Goal: Transaction & Acquisition: Download file/media

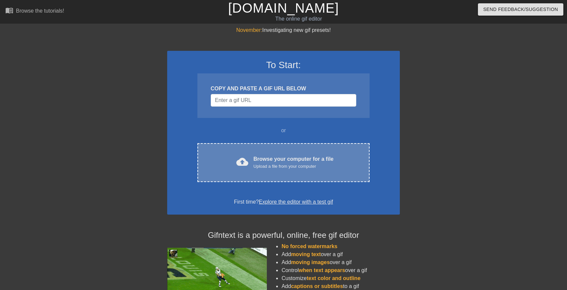
click at [261, 144] on div "cloud_upload Browse your computer for a file Upload a file from your computer C…" at bounding box center [283, 162] width 172 height 39
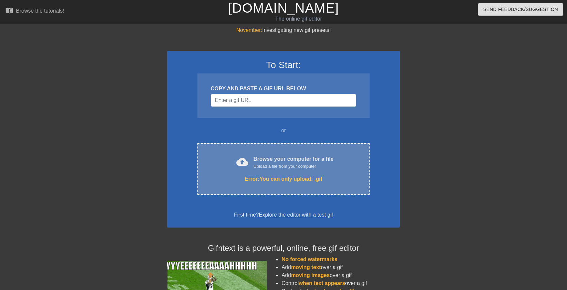
click at [350, 177] on div "Error: You can only upload: .gif" at bounding box center [283, 179] width 144 height 8
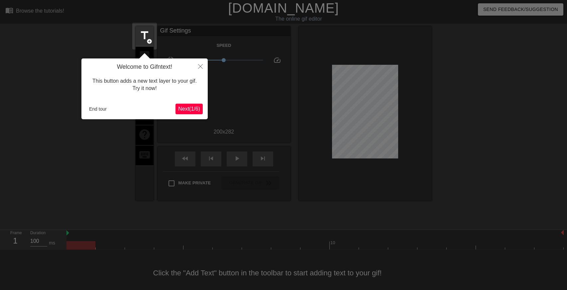
scroll to position [6, 0]
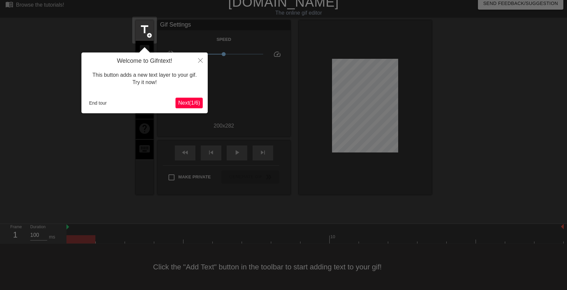
click at [180, 106] on button "Next ( 1 / 6 )" at bounding box center [189, 103] width 27 height 11
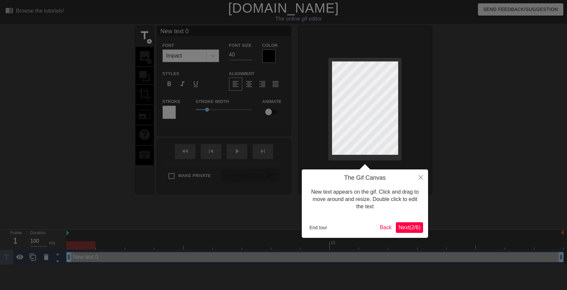
scroll to position [0, 0]
click at [411, 226] on span "Next ( 2 / 6 )" at bounding box center [410, 228] width 22 height 6
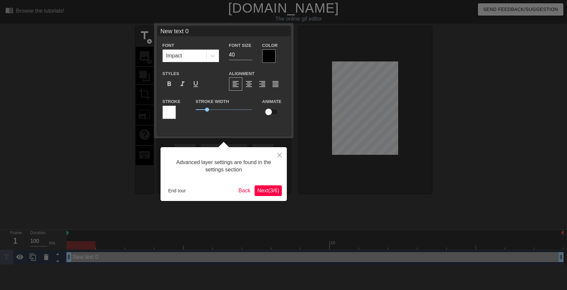
click at [271, 189] on span "Next ( 3 / 6 )" at bounding box center [268, 191] width 22 height 6
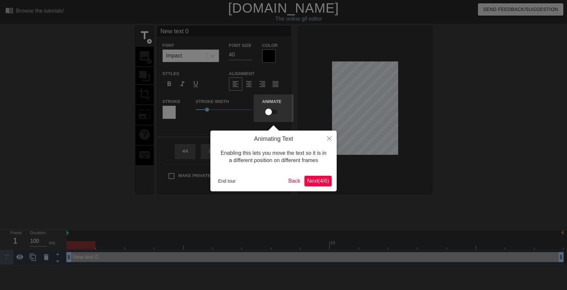
click at [324, 185] on button "Next ( 4 / 6 )" at bounding box center [318, 181] width 27 height 11
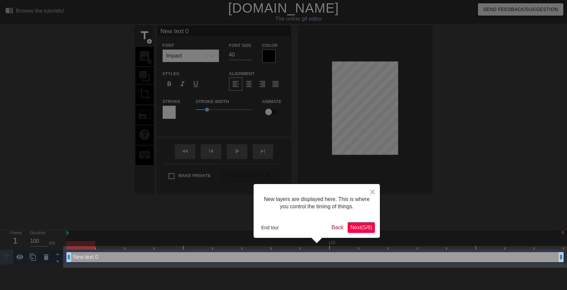
click at [362, 228] on span "Next ( 5 / 6 )" at bounding box center [361, 228] width 22 height 6
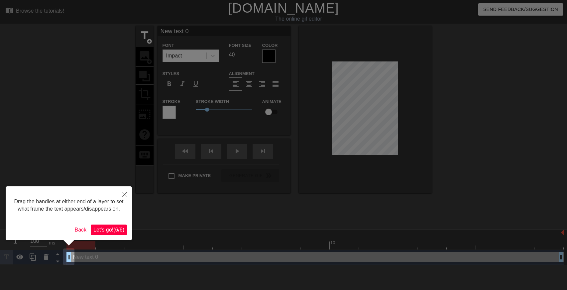
click at [105, 233] on button "Let's go! ( 6 / 6 )" at bounding box center [109, 230] width 36 height 11
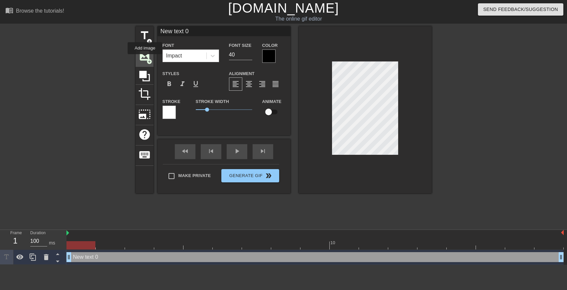
click at [145, 59] on span "image" at bounding box center [144, 56] width 13 height 13
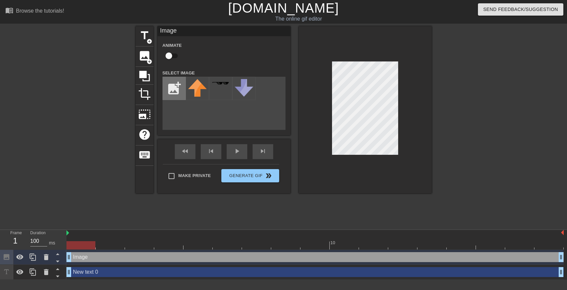
click at [171, 84] on input "file" at bounding box center [174, 88] width 23 height 23
type input "C:\fakepath\lpe.jpg"
click at [200, 87] on img at bounding box center [197, 87] width 19 height 16
click at [196, 88] on img at bounding box center [197, 87] width 19 height 16
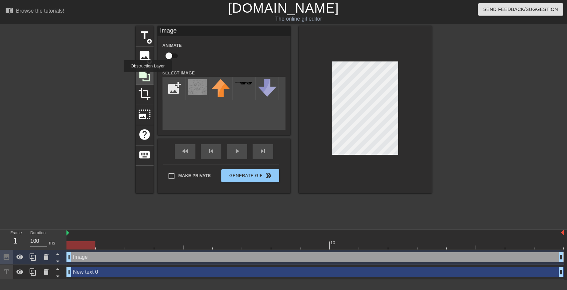
click at [148, 77] on icon at bounding box center [144, 76] width 13 height 13
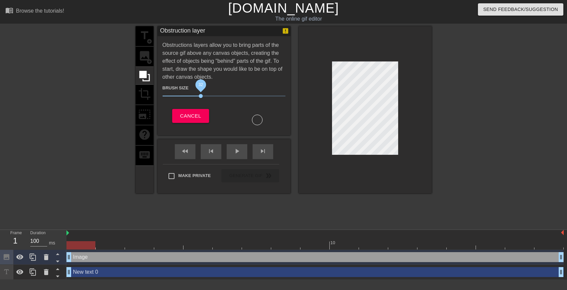
drag, startPoint x: 201, startPoint y: 96, endPoint x: 235, endPoint y: 97, distance: 33.6
click at [235, 97] on span "32" at bounding box center [224, 96] width 123 height 8
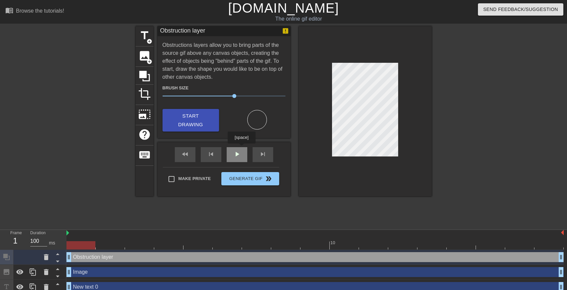
click at [242, 148] on div "fast_rewind skip_previous play_arrow skip_next" at bounding box center [224, 154] width 108 height 25
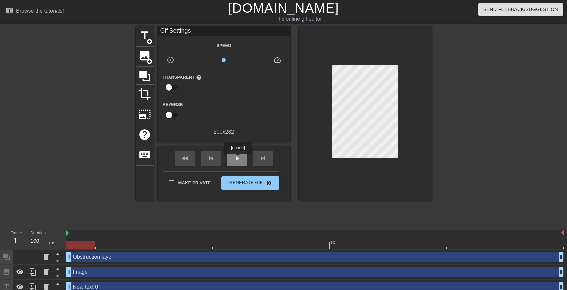
click at [238, 159] on span "play_arrow" at bounding box center [237, 159] width 8 height 8
click at [238, 159] on span "pause" at bounding box center [237, 159] width 8 height 8
drag, startPoint x: 166, startPoint y: 113, endPoint x: 296, endPoint y: 123, distance: 130.0
click at [296, 123] on div "title add_circle image add_circle crop photo_size_select_large help keyboard Gi…" at bounding box center [284, 113] width 296 height 175
click at [170, 115] on input "checkbox" at bounding box center [169, 115] width 38 height 13
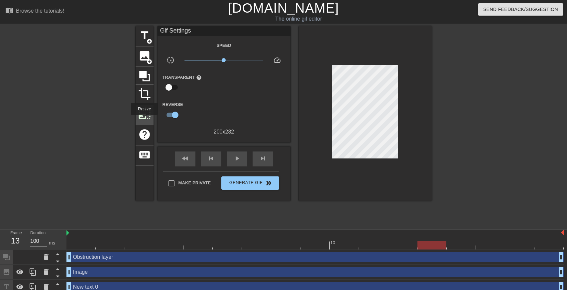
drag, startPoint x: 175, startPoint y: 114, endPoint x: 144, endPoint y: 120, distance: 31.4
click at [144, 120] on div "title add_circle image add_circle crop photo_size_select_large help keyboard Gi…" at bounding box center [284, 113] width 296 height 175
click at [176, 115] on input "checkbox" at bounding box center [175, 115] width 38 height 13
checkbox input "false"
click at [235, 156] on span "play_arrow" at bounding box center [237, 159] width 8 height 8
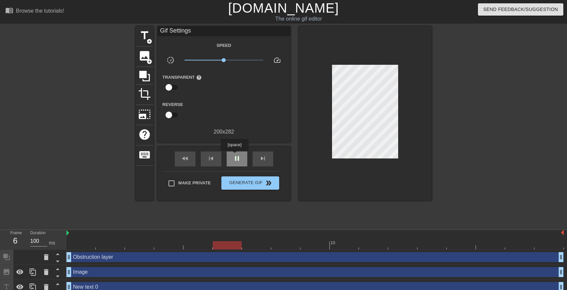
click at [235, 156] on span "pause" at bounding box center [237, 159] width 8 height 8
click at [143, 58] on span "image" at bounding box center [144, 56] width 13 height 13
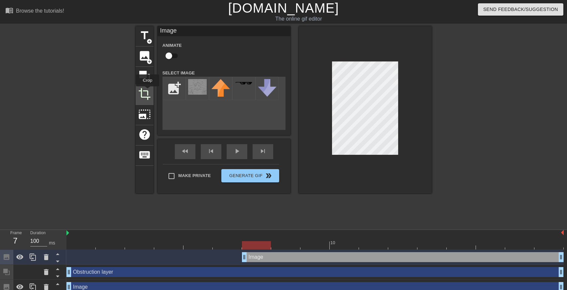
click at [148, 91] on span "crop" at bounding box center [144, 94] width 13 height 13
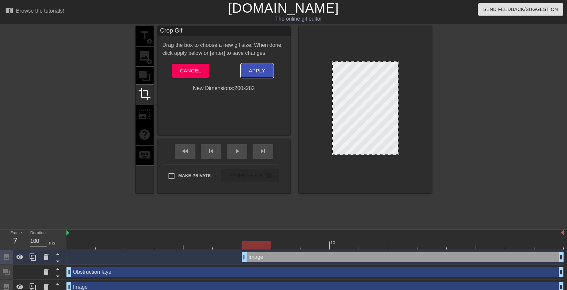
click at [251, 71] on span "Apply" at bounding box center [257, 70] width 16 height 9
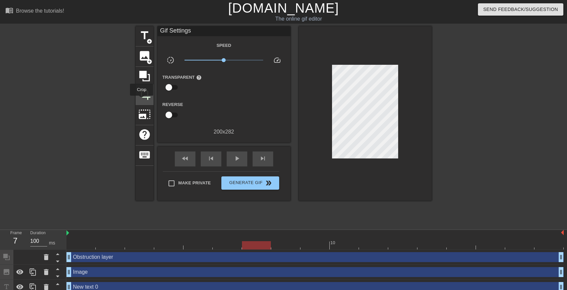
click at [142, 100] on div "crop" at bounding box center [145, 95] width 18 height 20
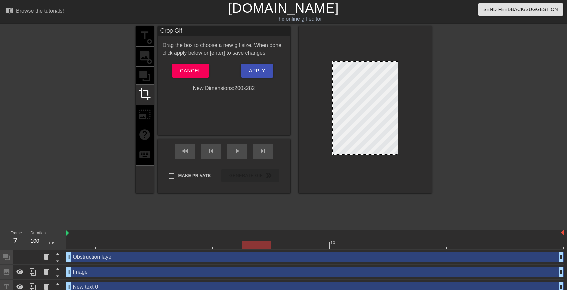
drag, startPoint x: 333, startPoint y: 93, endPoint x: 289, endPoint y: 100, distance: 44.3
click at [289, 100] on div "title add_circle image add_circle crop photo_size_select_large help keyboard Cr…" at bounding box center [284, 109] width 296 height 167
click at [259, 66] on span "Apply" at bounding box center [257, 70] width 16 height 9
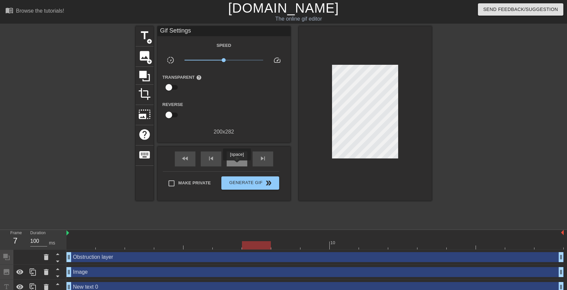
click at [236, 163] on span "play_arrow" at bounding box center [237, 159] width 8 height 8
click at [170, 185] on input "Make Private" at bounding box center [172, 184] width 14 height 14
checkbox input "true"
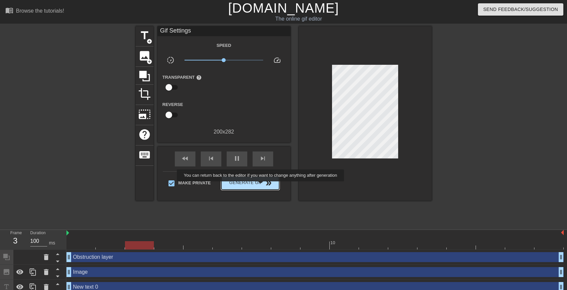
click at [261, 186] on span "Generate Gif double_arrow" at bounding box center [250, 183] width 52 height 8
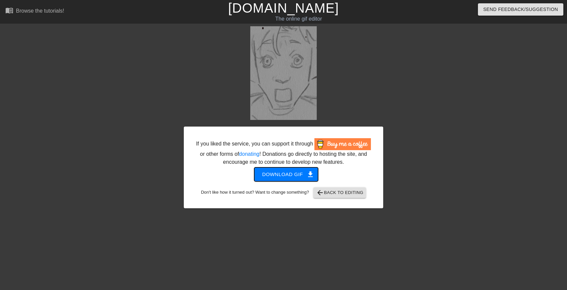
click at [302, 175] on span "Download gif get_app" at bounding box center [286, 174] width 48 height 9
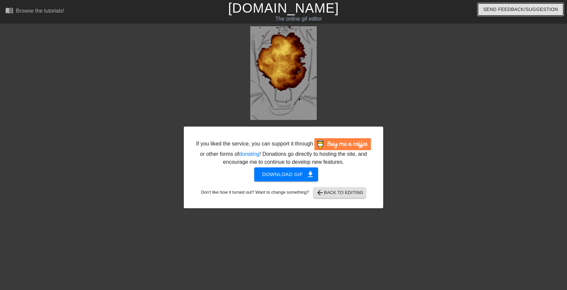
click at [508, 8] on span "Send Feedback/Suggestion" at bounding box center [520, 9] width 75 height 8
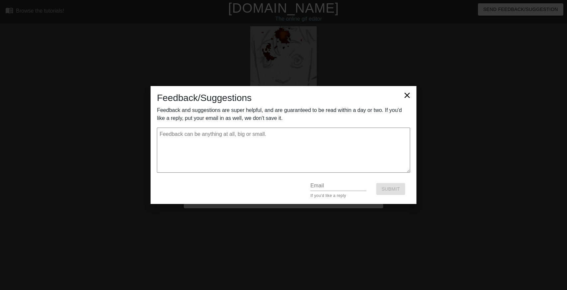
click at [243, 133] on textarea at bounding box center [283, 150] width 253 height 45
type textarea "I"
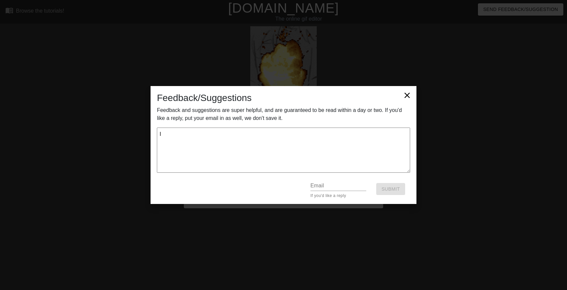
type textarea "x"
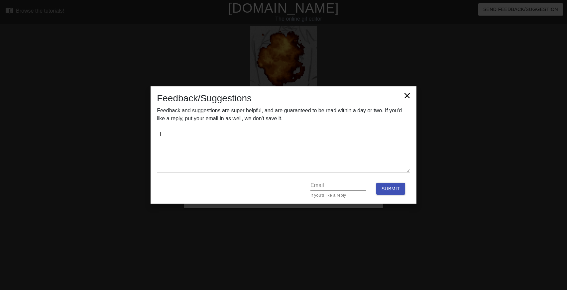
type textarea "I t"
type textarea "x"
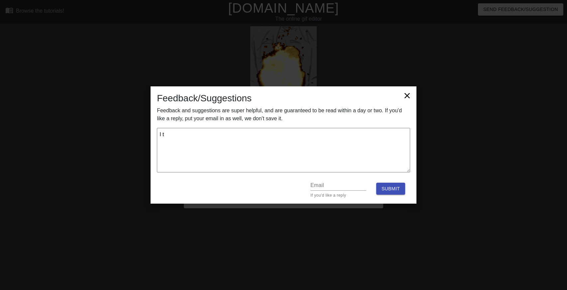
type textarea "I th"
type textarea "x"
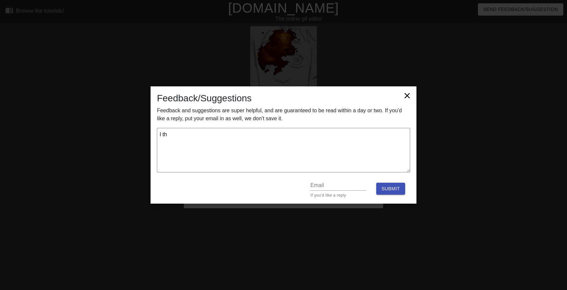
type textarea "I thi"
type textarea "x"
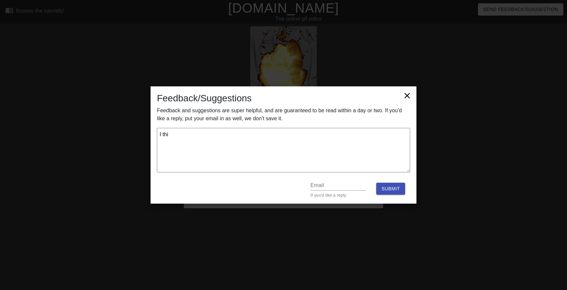
type textarea "I thin"
type textarea "x"
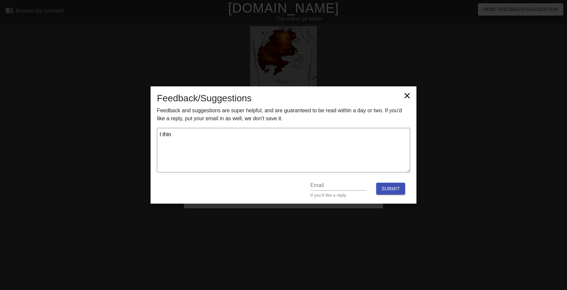
type textarea "I think"
type textarea "x"
type textarea "I think"
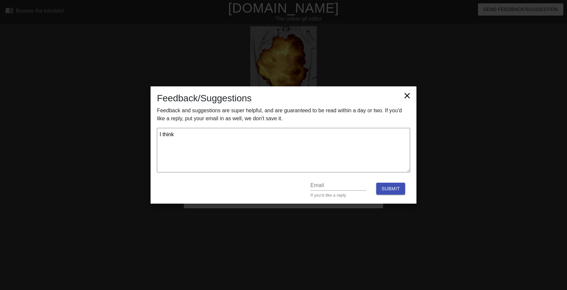
type textarea "x"
type textarea "I think i"
type textarea "x"
type textarea "I think it"
type textarea "x"
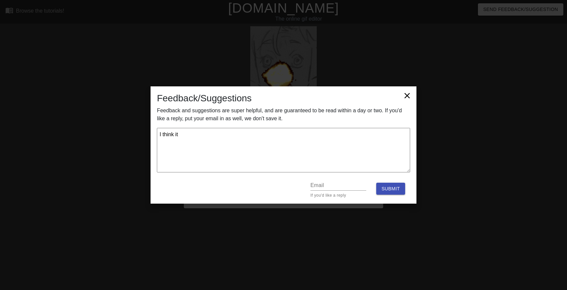
type textarea "I think it"
type textarea "x"
type textarea "I think it w"
type textarea "x"
type textarea "I think it wo"
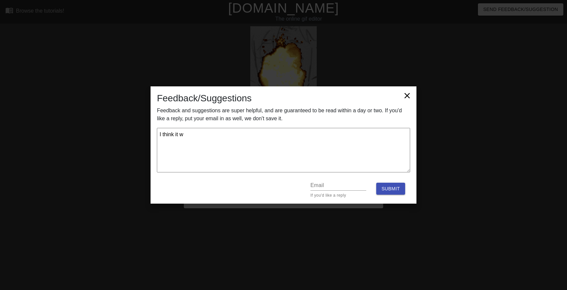
type textarea "x"
type textarea "I think it wou"
type textarea "x"
type textarea "I think it woul"
type textarea "x"
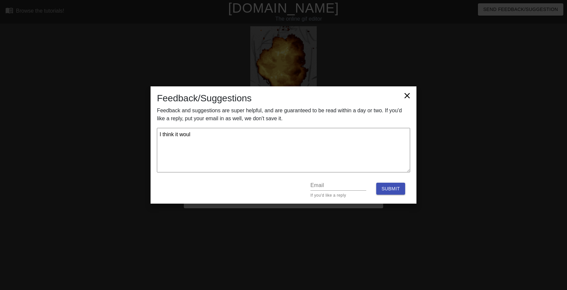
type textarea "I think it would"
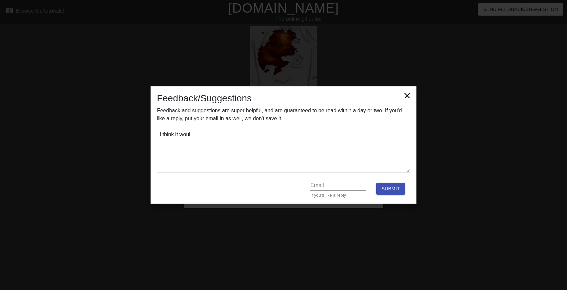
type textarea "x"
type textarea "I think it would"
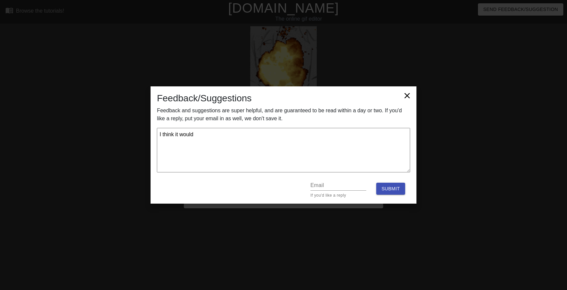
type textarea "x"
type textarea "I think it would be"
type textarea "x"
type textarea "I think it would be"
type textarea "x"
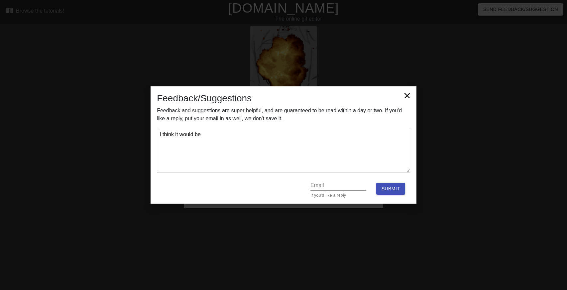
type textarea "I think it would be g"
type textarea "x"
type textarea "I think it would be gr"
type textarea "x"
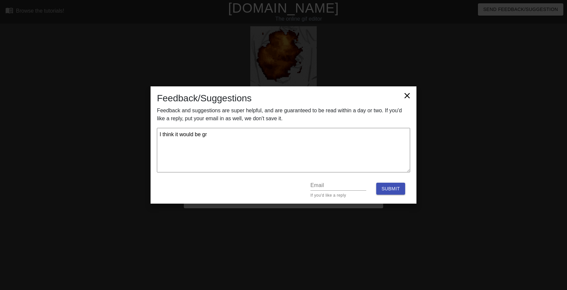
type textarea "I think it would be gre"
type textarea "x"
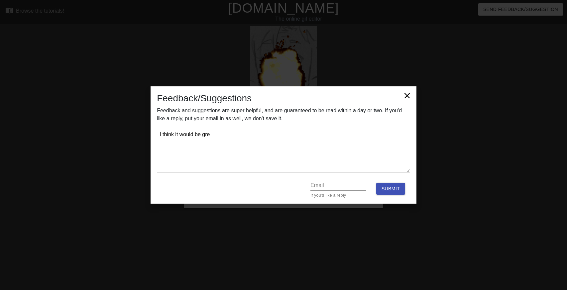
type textarea "I think it would be grea"
type textarea "x"
type textarea "I think it would be great"
type textarea "x"
type textarea "I think it would be great"
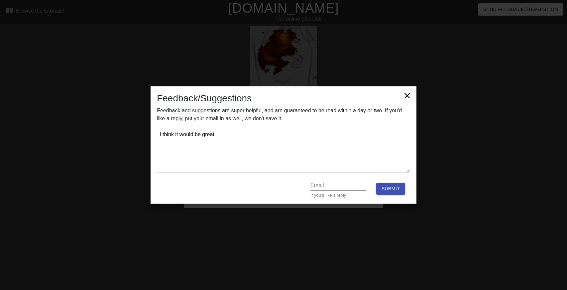
type textarea "x"
type textarea "I think it would be great i"
type textarea "x"
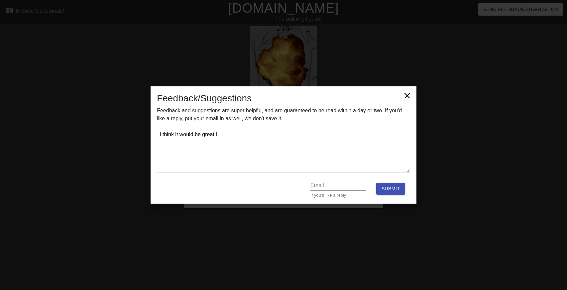
type textarea "I think it would be great if"
type textarea "x"
type textarea "I think it would be great if"
type textarea "x"
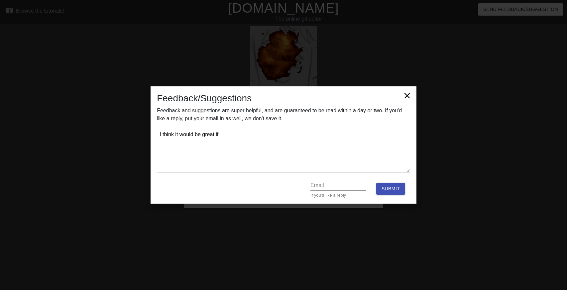
type textarea "I think it would be great if o"
type textarea "x"
type textarea "I think it would be great if"
type textarea "x"
type textarea "I think it would be great if y"
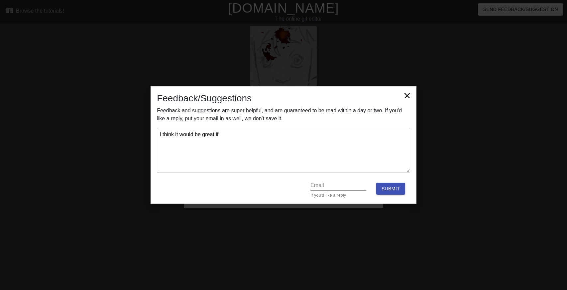
type textarea "x"
type textarea "I think it would be great if yo"
type textarea "x"
type textarea "I think it would be great if you"
type textarea "x"
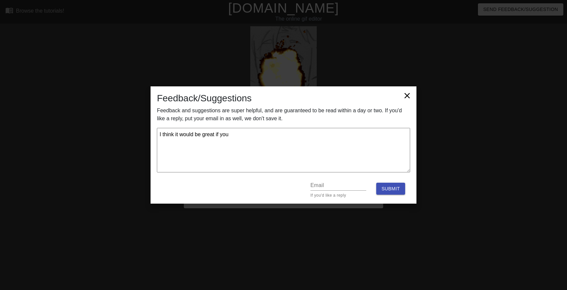
type textarea "I think it would be great if you"
type textarea "x"
type textarea "I think it would be great if you m"
type textarea "x"
type textarea "I think it would be great if you ma"
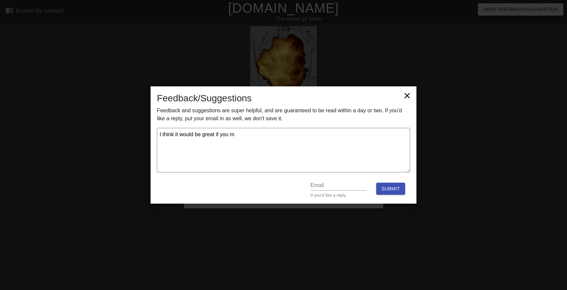
type textarea "x"
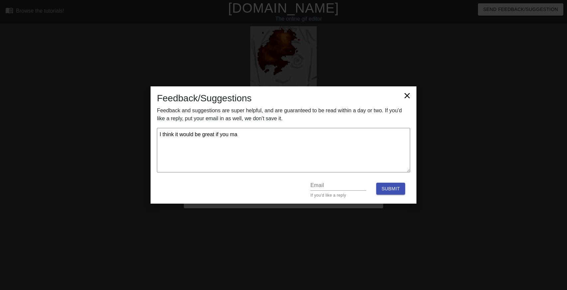
type textarea "I think it would be great if you mae"
type textarea "x"
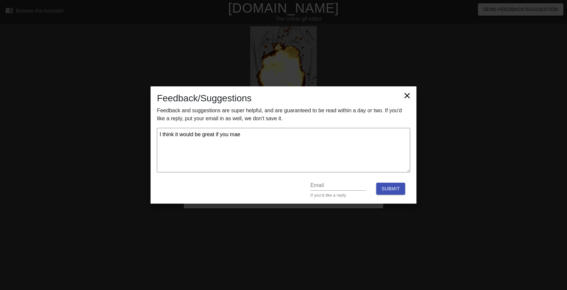
type textarea "I think it would be great if you maed"
type textarea "x"
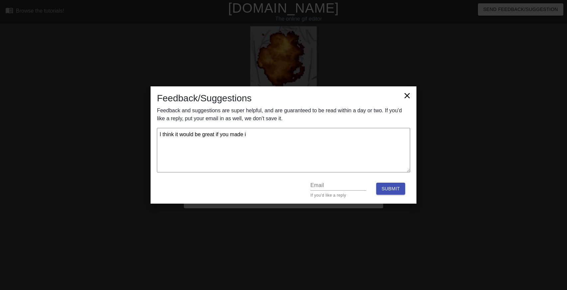
type textarea "I think it would be great if you made it"
type textarea "x"
type textarea "I think it would be great if you made it"
type textarea "x"
type textarea "I think it would be great if you made it s"
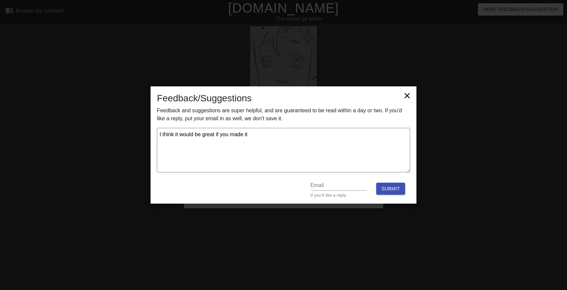
type textarea "x"
type textarea "I think it would be great if you made it so"
type textarea "x"
type textarea "I think it would be great if you made it so"
type textarea "x"
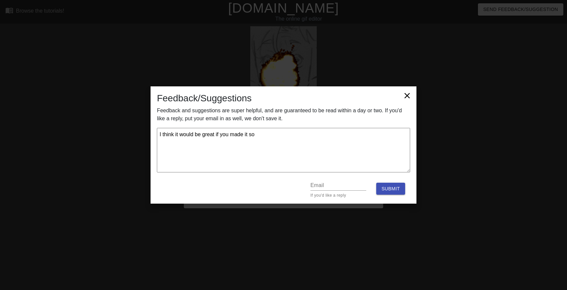
type textarea "I think it would be great if you made it so t"
type textarea "x"
type textarea "I think it would be great if you made it so th"
type textarea "x"
type textarea "I think it would be great if you made it so tha"
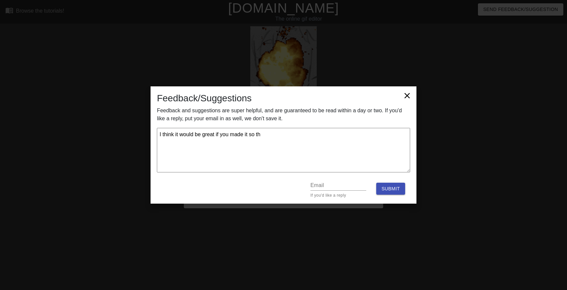
type textarea "x"
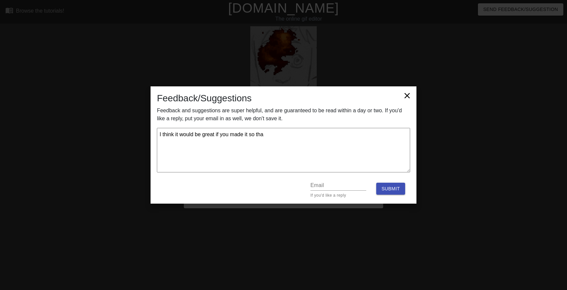
type textarea "I think it would be great if you made it so that"
type textarea "x"
type textarea "I think it would be great if you made it so that"
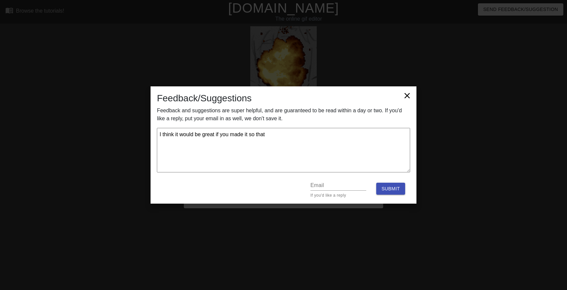
type textarea "x"
type textarea "I think it would be great if you made it so that w"
type textarea "x"
type textarea "I think it would be great if you made it so that wh"
type textarea "x"
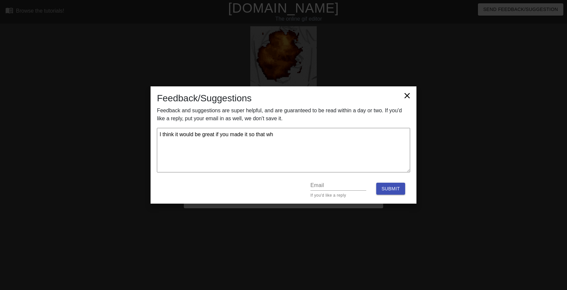
type textarea "I think it would be great if you made it so that whe"
type textarea "x"
type textarea "I think it would be great if you made it so that when"
type textarea "x"
type textarea "I think it would be great if you made it so that when"
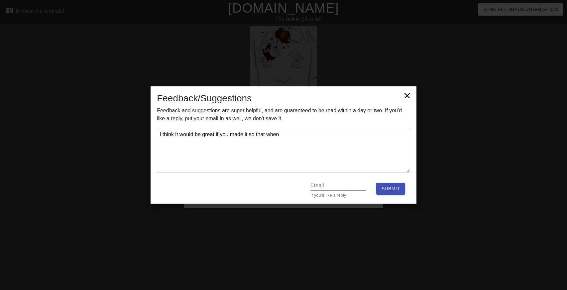
type textarea "x"
type textarea "I think it would be great if you made it so that when c"
type textarea "x"
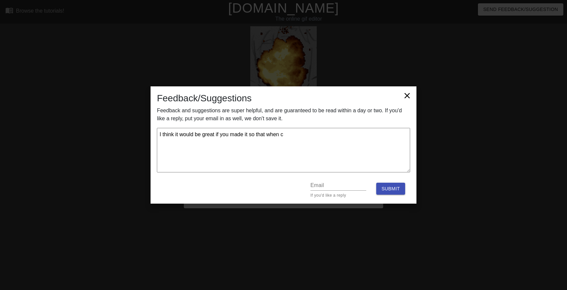
type textarea "I think it would be great if you made it so that when cr"
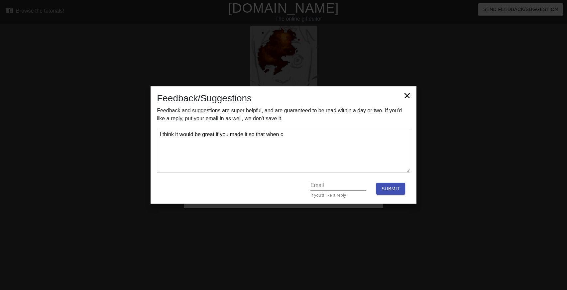
type textarea "x"
type textarea "I think it would be great if you made it so that when crop"
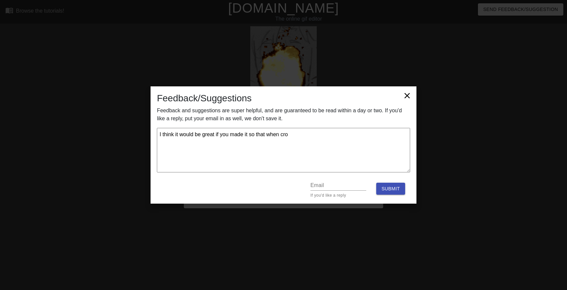
type textarea "x"
type textarea "I think it would be great if you made it so that when [PERSON_NAME]"
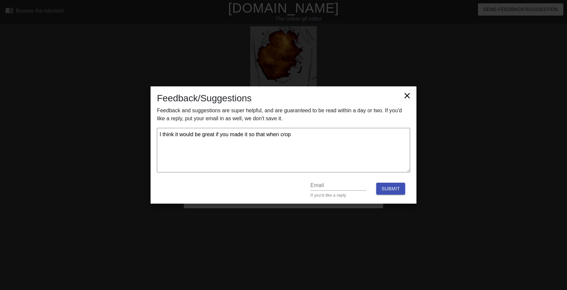
type textarea "x"
type textarea "I think it would be great if you made it so that when croppi"
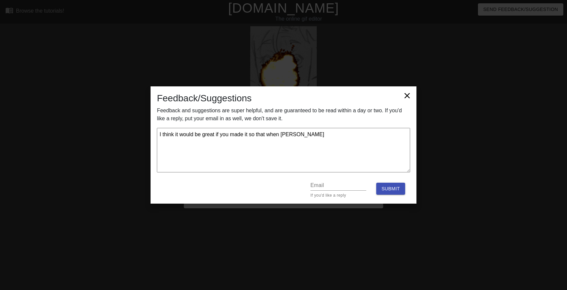
type textarea "x"
type textarea "I think it would be great if you made it so that when croppin"
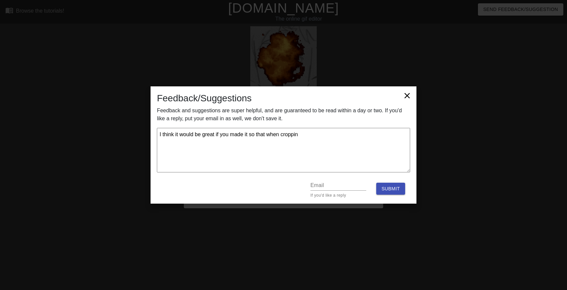
type textarea "x"
type textarea "I think it would be great if you made it so that when cropping"
type textarea "x"
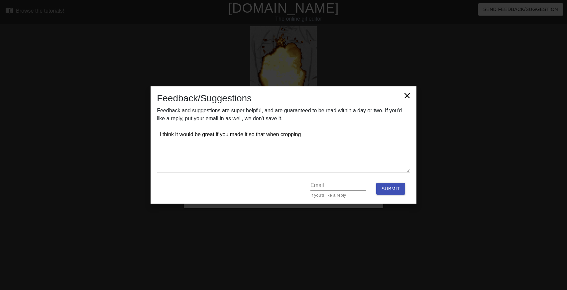
type textarea "I think it would be great if you made it so that when cropping."
type textarea "x"
type textarea "I think it would be great if you made it so that when cropping."
type textarea "x"
type textarea "I think it would be great if you made it so that when cropping."
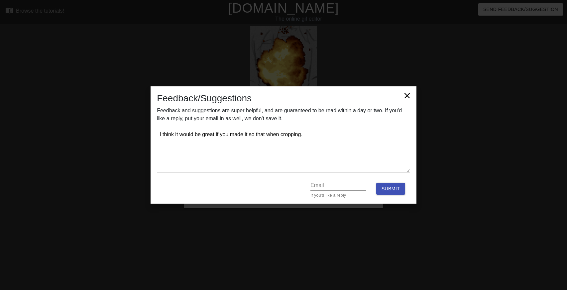
type textarea "x"
type textarea "I think it would be great if you made it so that when cropping"
type textarea "x"
type textarea "I think it would be great if you made it so that when cropping,"
type textarea "x"
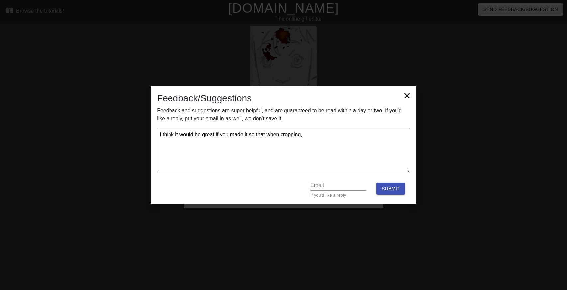
type textarea "I think it would be great if you made it so that when cropping,"
type textarea "x"
type textarea "I think it would be great if you made it so that when cropping, y"
type textarea "x"
type textarea "I think it would be great if you made it so that when cropping, yo"
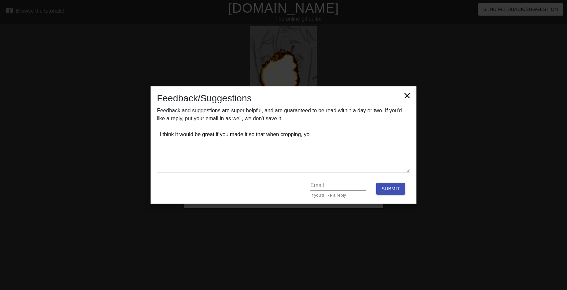
type textarea "x"
type textarea "I think it would be great if you made it so that when cropping, you"
type textarea "x"
type textarea "I think it would be great if you made it so that when cropping, you"
type textarea "x"
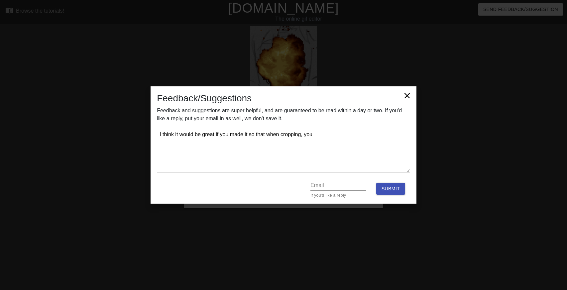
type textarea "I think it would be great if you made it so that when cropping, you c"
type textarea "x"
type textarea "I think it would be great if you made it so that when cropping, you co"
type textarea "x"
type textarea "I think it would be great if you made it so that when cropping, you cou"
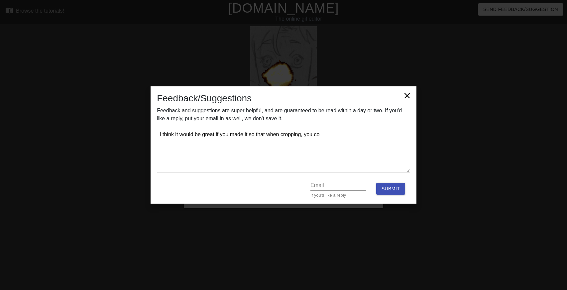
type textarea "x"
type textarea "I think it would be great if you made it so that when cropping, you coul"
type textarea "x"
type textarea "I think it would be great if you made it so that when cropping, you could"
type textarea "x"
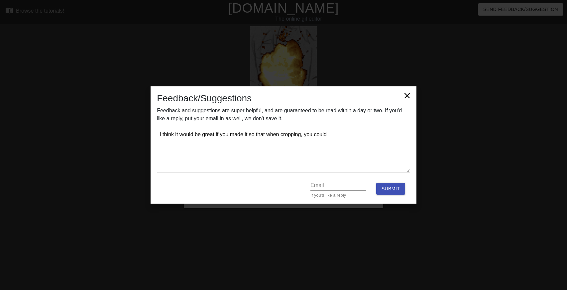
type textarea "I think it would be great if you made it so that when cropping, you could"
type textarea "x"
type textarea "I think it would be great if you made it so that when cropping, you could m"
type textarea "x"
type textarea "I think it would be great if you made it so that when cropping, you could ma"
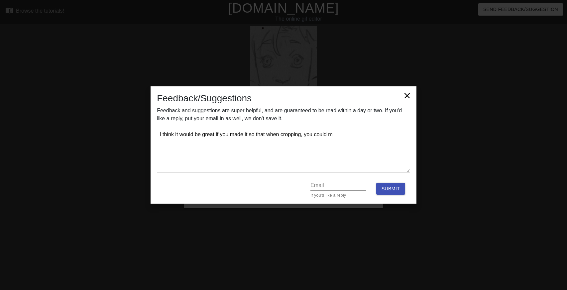
type textarea "x"
type textarea "I think it would be great if you made it so that when cropping, you could mak"
type textarea "x"
type textarea "I think it would be great if you made it so that when cropping, you could make"
type textarea "x"
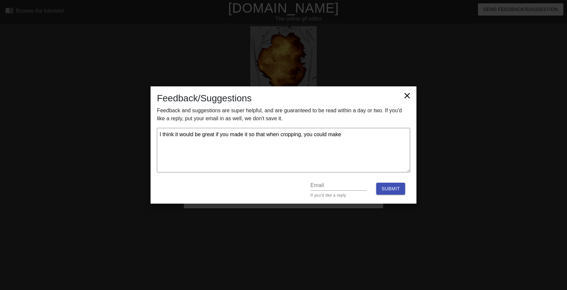
type textarea "I think it would be great if you made it so that when cropping, you could make"
type textarea "x"
type textarea "I think it would be great if you made it so that when cropping, you could make i"
type textarea "x"
type textarea "I think it would be great if you made it so that when cropping, you could make …"
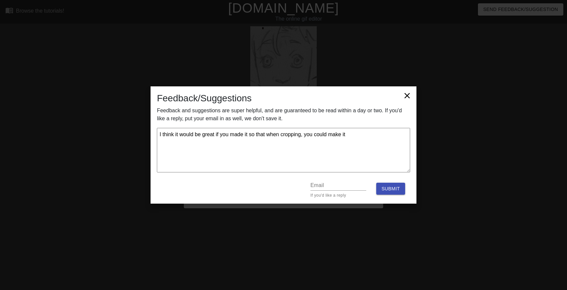
type textarea "x"
type textarea "I think it would be great if you made it so that when cropping, you could make …"
type textarea "x"
type textarea "I think it would be great if you made it so that when cropping, you could make …"
type textarea "x"
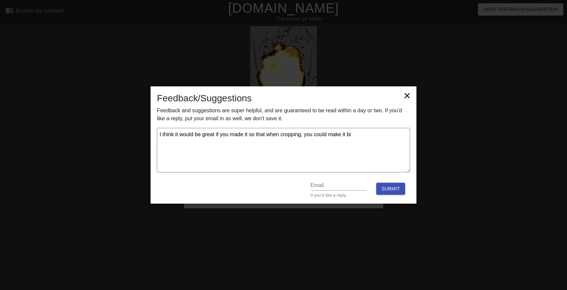
type textarea "I think it would be great if you made it so that when cropping, you could make …"
type textarea "x"
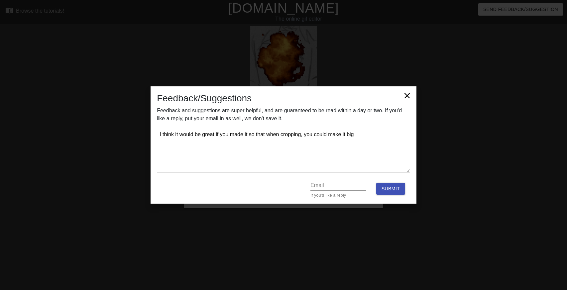
type textarea "I think it would be great if you made it so that when cropping, you could make …"
type textarea "x"
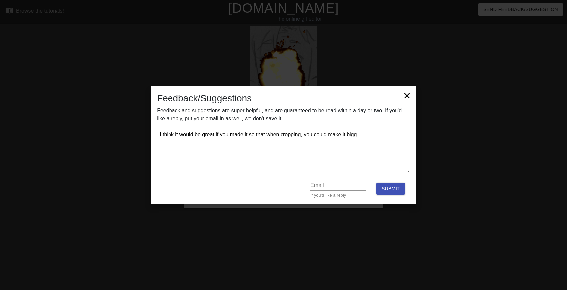
type textarea "I think it would be great if you made it so that when cropping, you could make …"
type textarea "x"
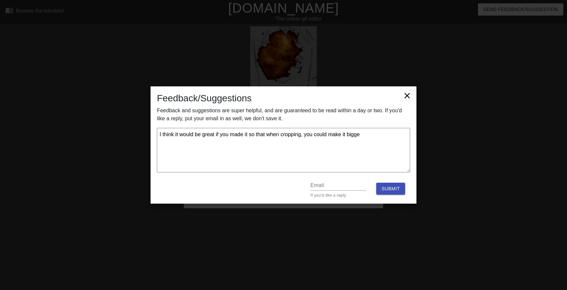
type textarea "I think it would be great if you made it so that when cropping, you could make …"
type textarea "x"
type textarea "I think it would be great if you made it so that when cropping, you could make …"
type textarea "x"
type textarea "I think it would be great if you made it so that when cropping, you could make …"
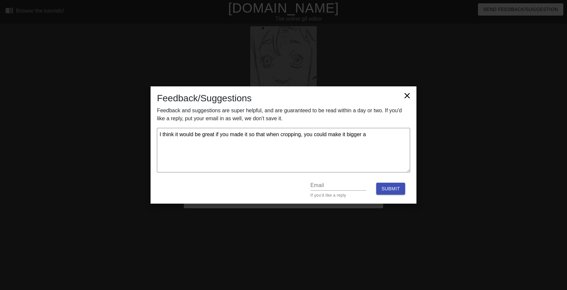
type textarea "x"
type textarea "I think it would be great if you made it so that when cropping, you could make …"
type textarea "x"
type textarea "I think it would be great if you made it so that when cropping, you could make …"
type textarea "x"
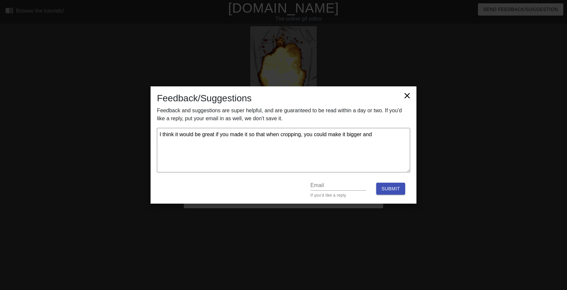
type textarea "I think it would be great if you made it so that when cropping, you could make …"
type textarea "x"
type textarea "I think it would be great if you made it so that when cropping, you could make …"
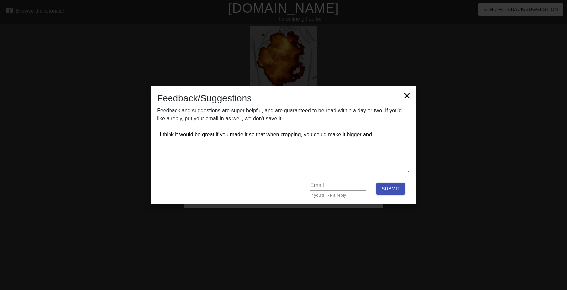
type textarea "x"
type textarea "I think it would be great if you made it so that when cropping, you could make …"
type textarea "x"
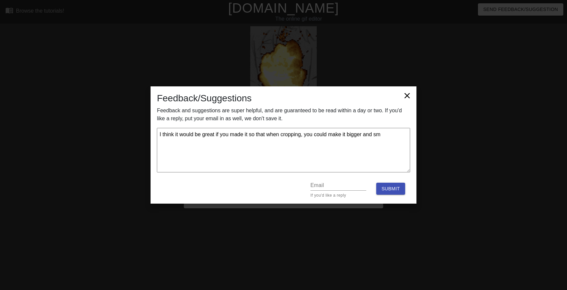
type textarea "I think it would be great if you made it so that when cropping, you could make …"
type textarea "x"
type textarea "I think it would be great if you made it so that when cropping, you could make …"
type textarea "x"
type textarea "I think it would be great if you made it so that when cropping, you could make …"
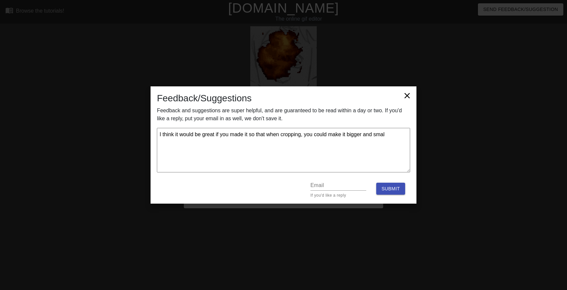
type textarea "x"
type textarea "I think it would be great if you made it so that when cropping, you could make …"
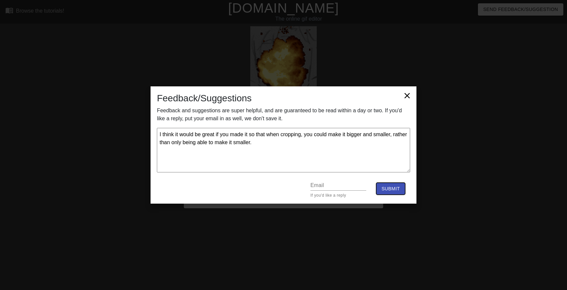
click at [381, 190] on button "Submit" at bounding box center [390, 189] width 29 height 12
